Goal: Task Accomplishment & Management: Use online tool/utility

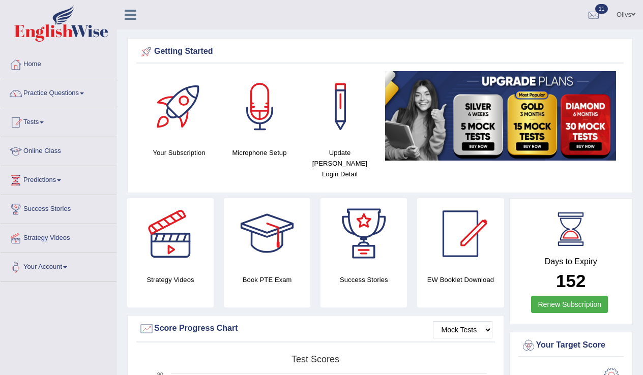
click at [45, 124] on link "Tests" at bounding box center [59, 120] width 116 height 25
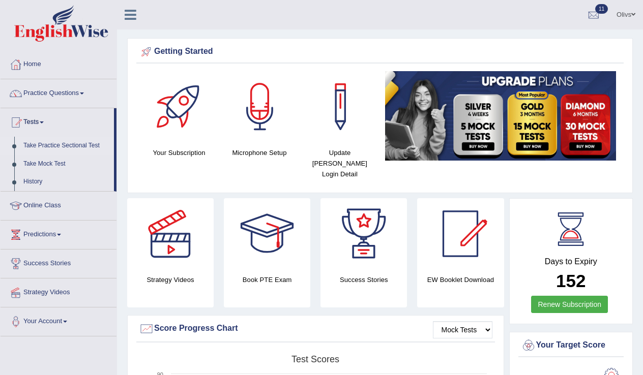
click at [62, 145] on link "Take Practice Sectional Test" at bounding box center [66, 146] width 95 height 18
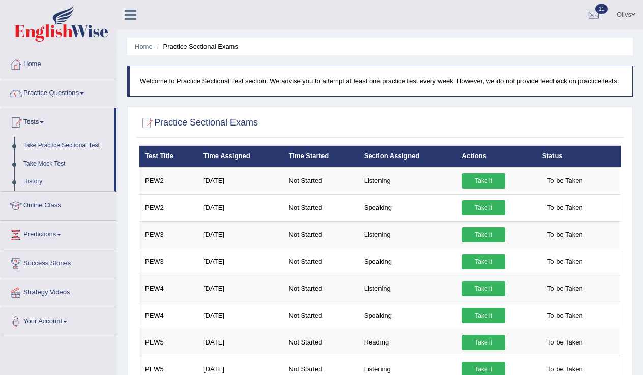
click at [39, 184] on link "History" at bounding box center [66, 182] width 95 height 18
click at [37, 180] on link "History" at bounding box center [66, 182] width 95 height 18
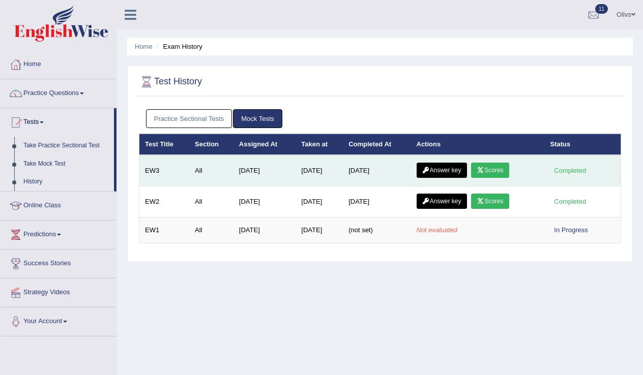
click at [449, 171] on link "Answer key" at bounding box center [442, 170] width 50 height 15
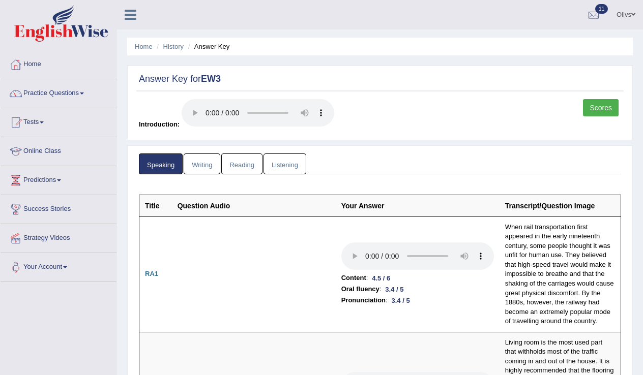
click at [203, 154] on link "Writing" at bounding box center [202, 164] width 37 height 21
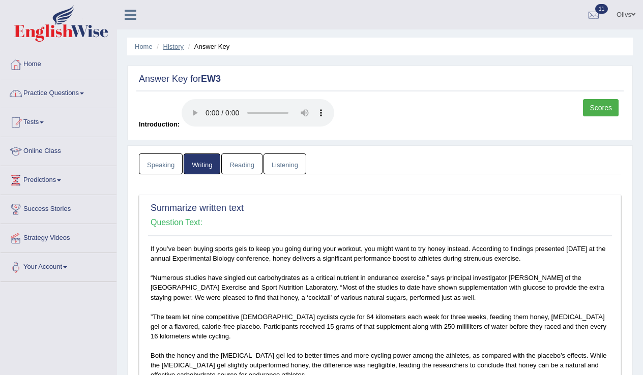
click at [171, 45] on link "History" at bounding box center [173, 47] width 20 height 8
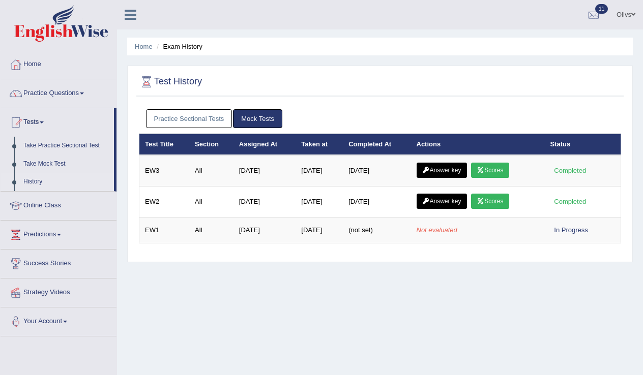
click at [203, 117] on link "Practice Sectional Tests" at bounding box center [189, 118] width 86 height 19
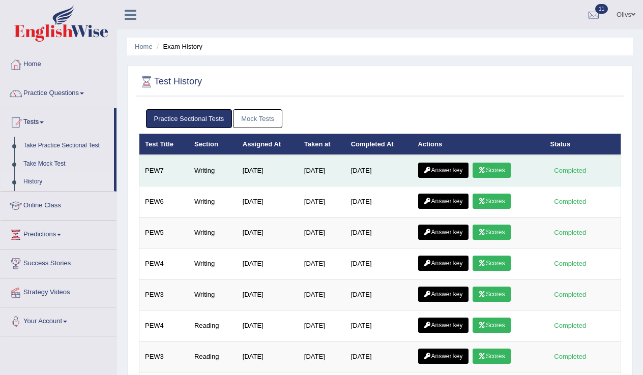
click at [459, 168] on link "Answer key" at bounding box center [443, 170] width 50 height 15
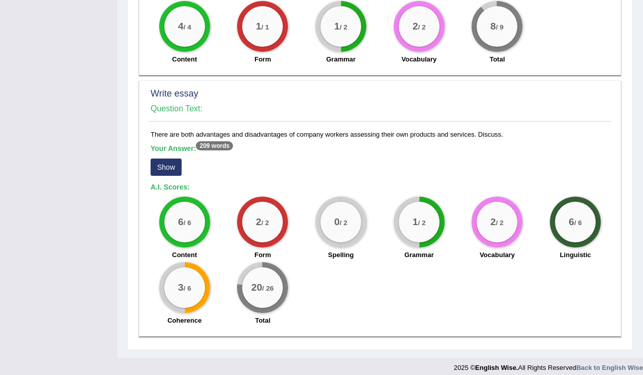
scroll to position [693, 0]
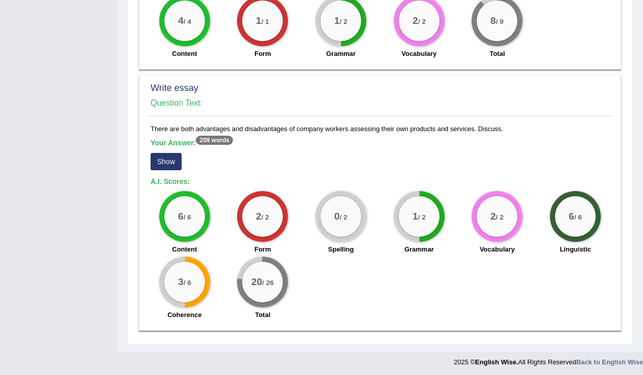
click at [172, 159] on button "Show" at bounding box center [166, 161] width 31 height 17
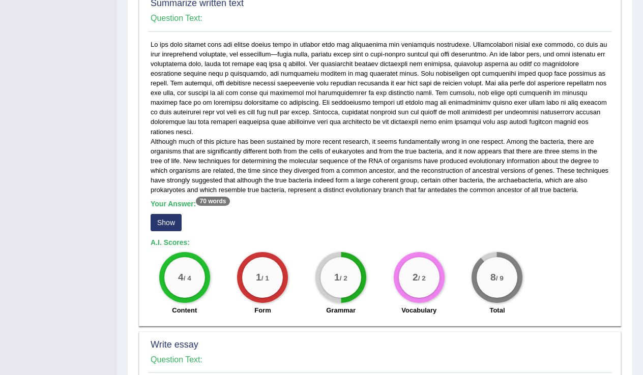
scroll to position [443, 0]
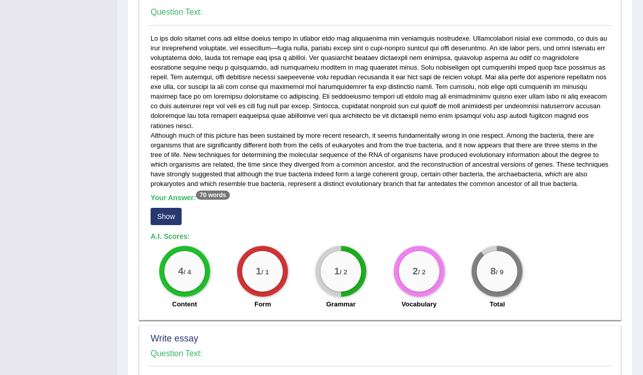
click at [172, 215] on button "Show" at bounding box center [166, 216] width 31 height 17
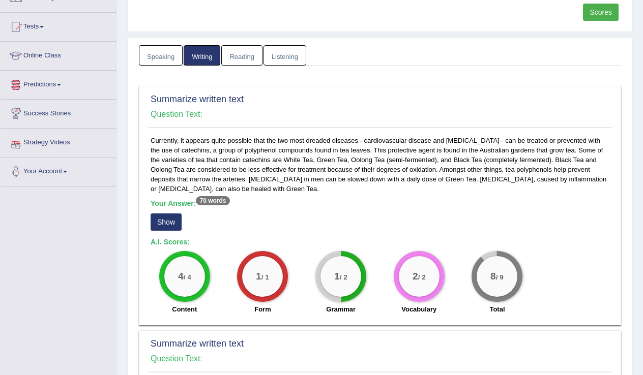
scroll to position [-4, 0]
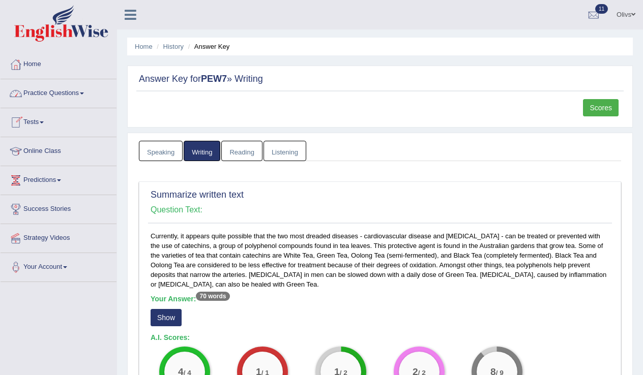
click at [44, 124] on span at bounding box center [42, 123] width 4 height 2
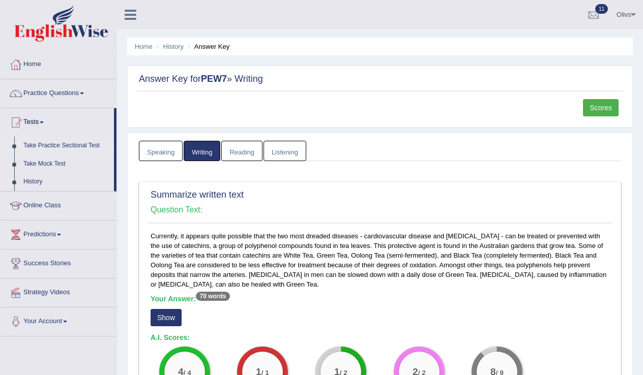
click at [64, 150] on link "Take Practice Sectional Test" at bounding box center [66, 146] width 95 height 18
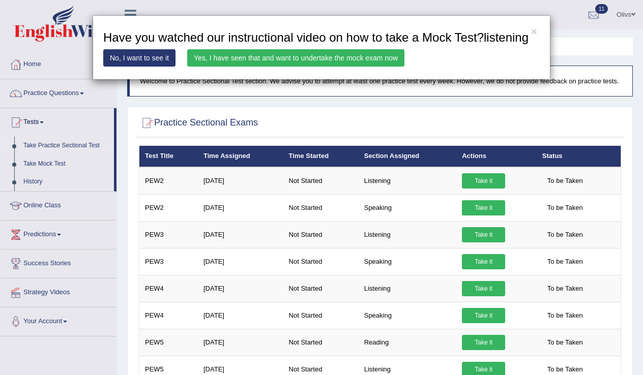
click at [341, 67] on link "Yes, I have seen that and want to undertake the mock exam now" at bounding box center [295, 57] width 217 height 17
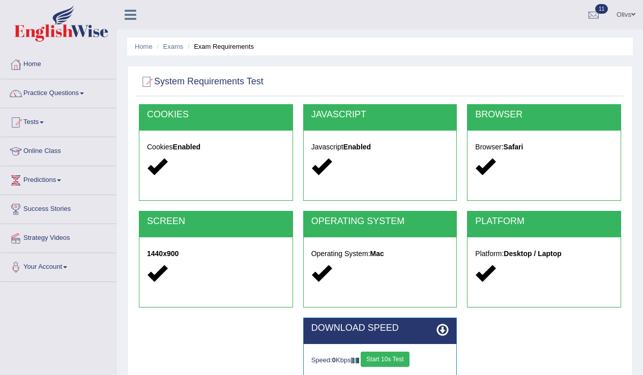
click at [398, 361] on button "Start 10s Test" at bounding box center [385, 359] width 48 height 15
click at [398, 361] on button "Start 10s Test" at bounding box center [396, 359] width 48 height 15
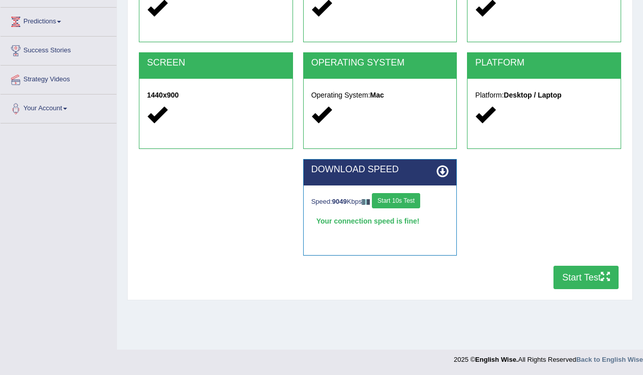
scroll to position [159, 0]
click at [573, 278] on button "Start Test" at bounding box center [585, 277] width 65 height 23
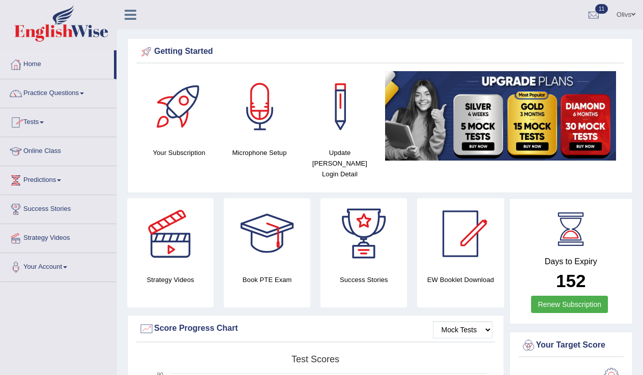
click at [44, 122] on span at bounding box center [42, 123] width 4 height 2
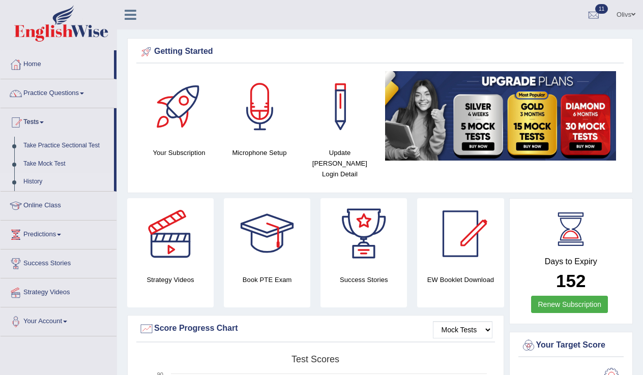
click at [40, 182] on link "History" at bounding box center [66, 182] width 95 height 18
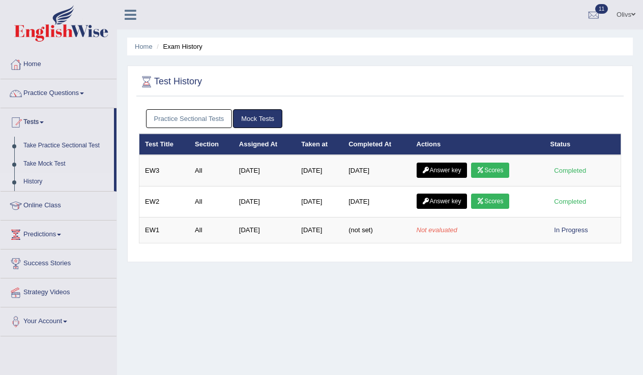
click at [184, 120] on link "Practice Sectional Tests" at bounding box center [189, 118] width 86 height 19
